Goal: Transaction & Acquisition: Download file/media

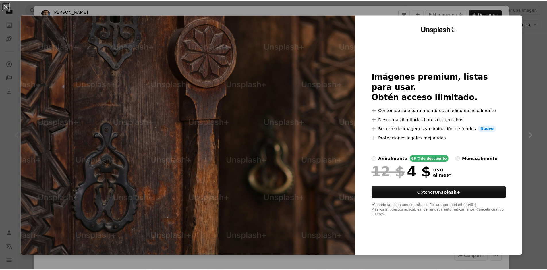
scroll to position [94, 0]
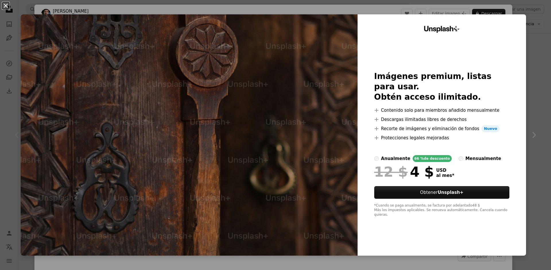
click at [7, 6] on button "An X shape" at bounding box center [5, 5] width 7 height 7
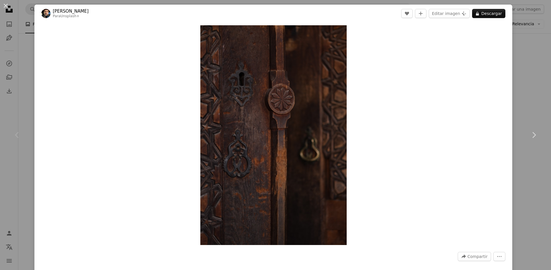
drag, startPoint x: 5, startPoint y: 6, endPoint x: 31, endPoint y: 15, distance: 27.7
click at [5, 6] on button "An X shape" at bounding box center [5, 5] width 7 height 7
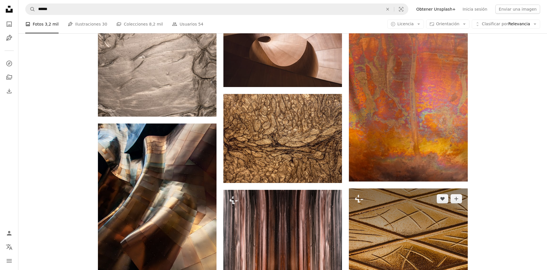
scroll to position [278, 0]
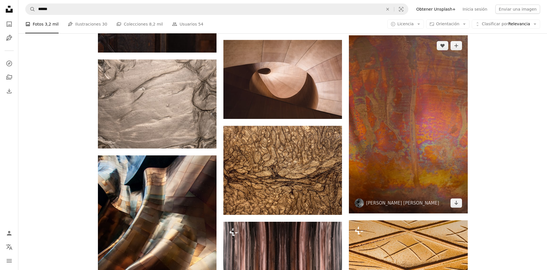
click at [424, 119] on img at bounding box center [408, 124] width 119 height 178
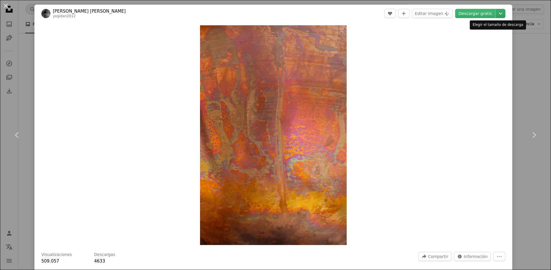
click at [496, 12] on icon "Chevron down" at bounding box center [500, 13] width 9 height 7
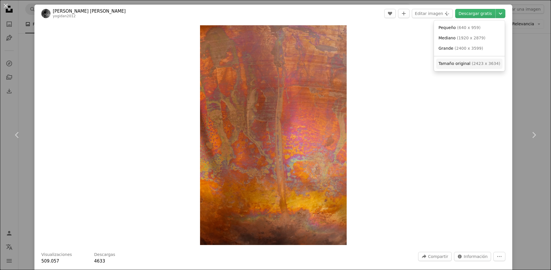
click at [472, 64] on span "( 2423 x 3634 )" at bounding box center [486, 63] width 28 height 5
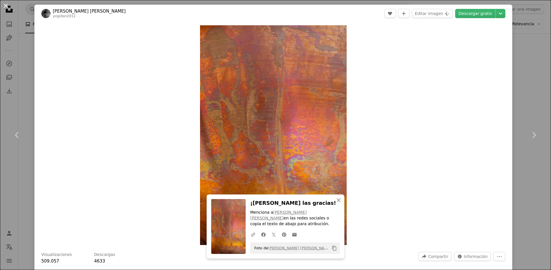
click at [7, 5] on button "An X shape" at bounding box center [5, 5] width 7 height 7
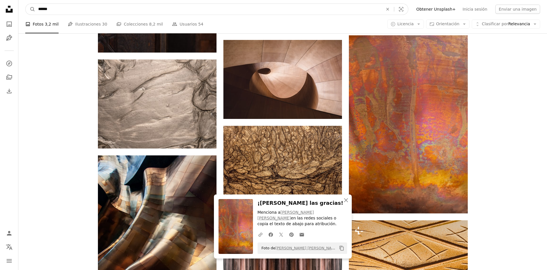
click at [45, 6] on input "******" at bounding box center [208, 9] width 346 height 11
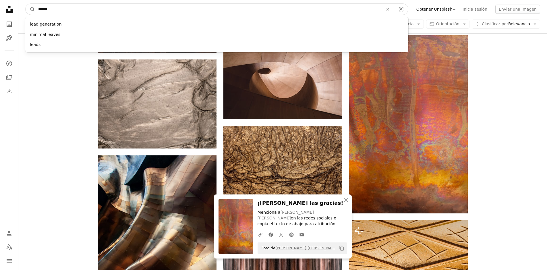
type input "*******"
click button "A magnifying glass" at bounding box center [31, 9] width 10 height 11
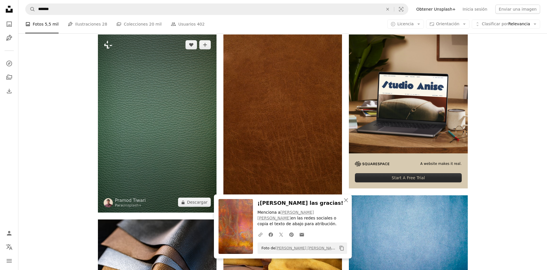
scroll to position [172, 0]
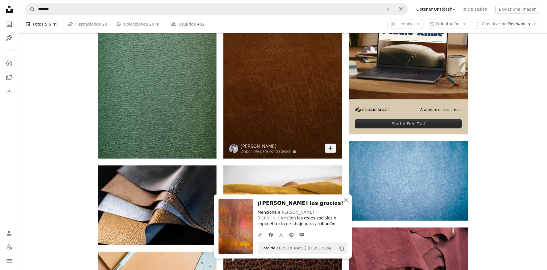
click at [274, 97] on img at bounding box center [282, 69] width 119 height 178
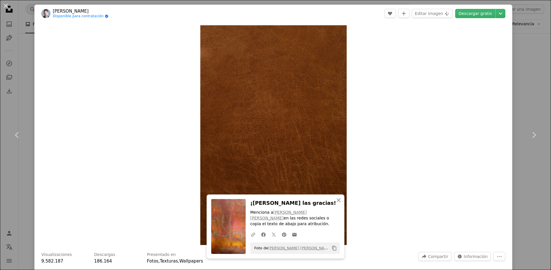
click at [427, 53] on div "Zoom in" at bounding box center [273, 134] width 478 height 225
click at [421, 57] on div "Zoom in" at bounding box center [273, 134] width 478 height 225
click at [416, 54] on div "Zoom in" at bounding box center [273, 134] width 478 height 225
click at [499, 13] on icon "Elegir el tamaño de descarga" at bounding box center [500, 14] width 3 height 2
click at [472, 63] on span "( 3072 x 4608 )" at bounding box center [486, 63] width 28 height 5
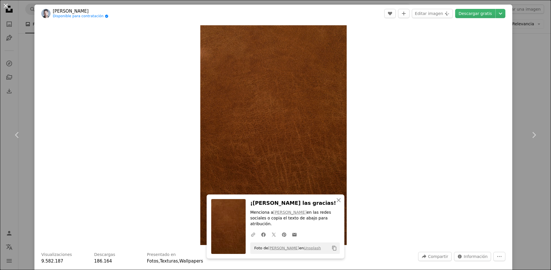
click at [7, 6] on button "An X shape" at bounding box center [5, 5] width 7 height 7
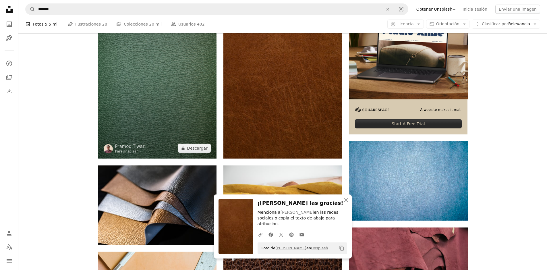
click at [163, 80] on img at bounding box center [157, 69] width 119 height 178
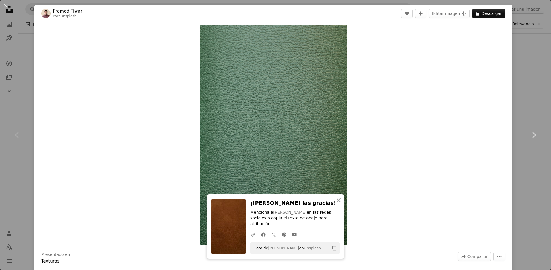
click at [412, 54] on div "Zoom in" at bounding box center [273, 134] width 478 height 225
click at [492, 15] on button "A lock Descargar" at bounding box center [488, 13] width 33 height 9
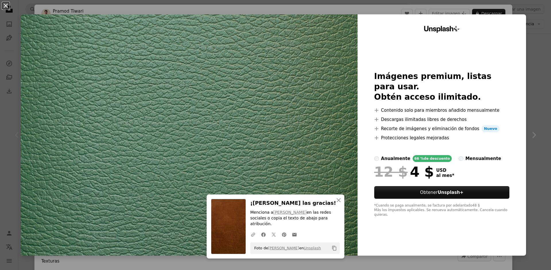
click at [7, 5] on button "An X shape" at bounding box center [5, 5] width 7 height 7
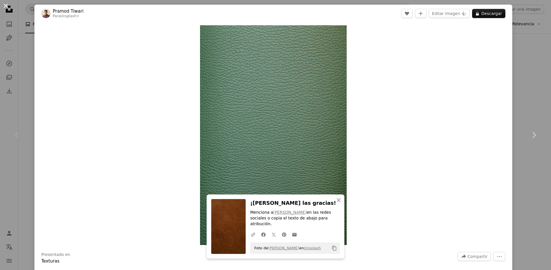
click at [5, 7] on button "An X shape" at bounding box center [5, 5] width 7 height 7
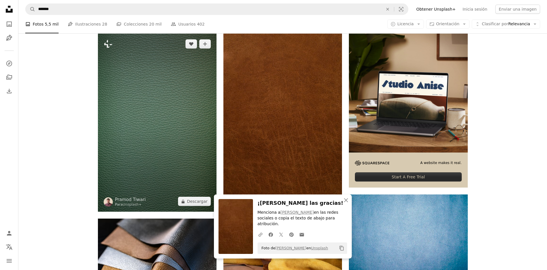
scroll to position [237, 0]
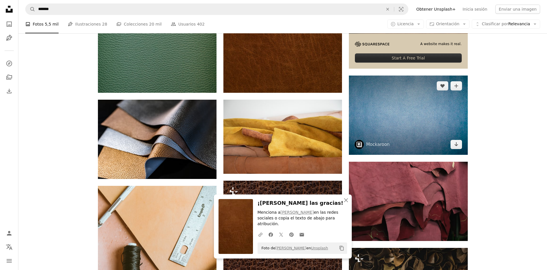
click at [415, 122] on img at bounding box center [408, 114] width 119 height 79
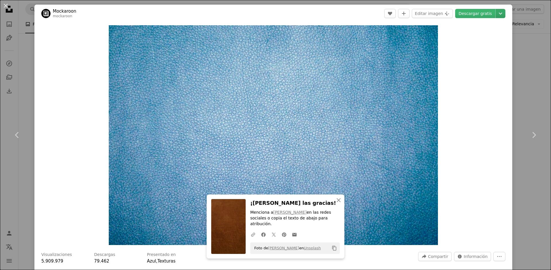
click at [496, 14] on icon "Chevron down" at bounding box center [500, 13] width 9 height 7
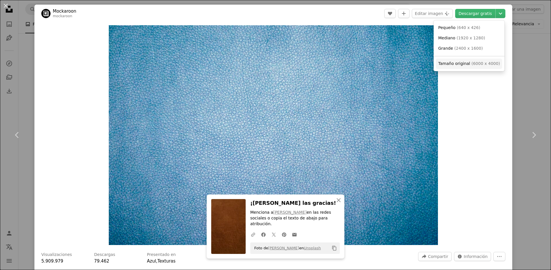
click at [484, 62] on span "( 6000 x 4000 )" at bounding box center [486, 63] width 28 height 5
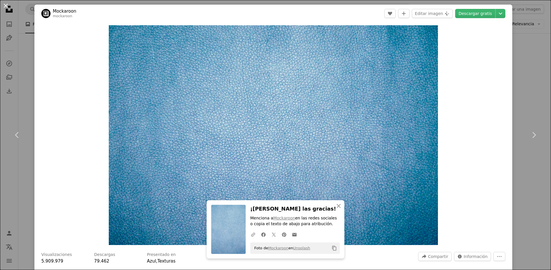
click at [7, 6] on button "An X shape" at bounding box center [5, 5] width 7 height 7
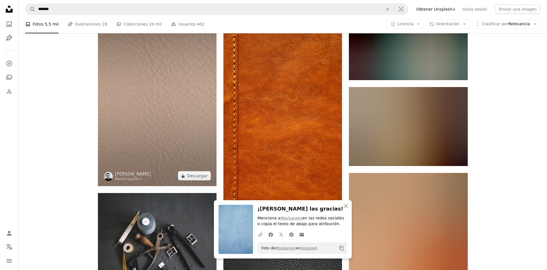
scroll to position [604, 0]
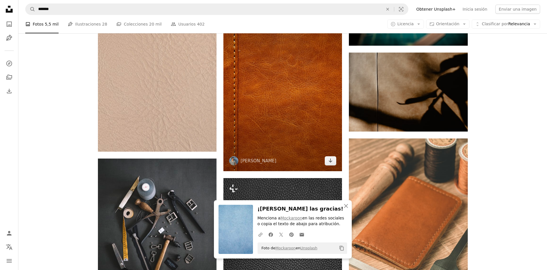
click at [286, 97] on img at bounding box center [282, 81] width 119 height 179
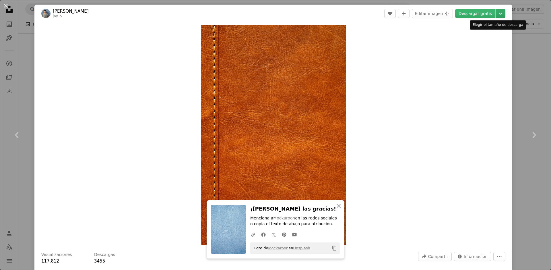
click at [497, 14] on icon "Chevron down" at bounding box center [500, 13] width 9 height 7
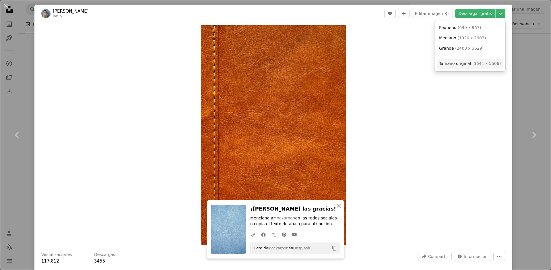
click at [482, 62] on span "( 3641 x 5506 )" at bounding box center [486, 63] width 28 height 5
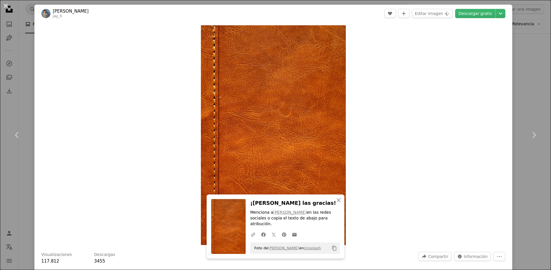
click at [7, 5] on button "An X shape" at bounding box center [5, 5] width 7 height 7
